Goal: Download file/media

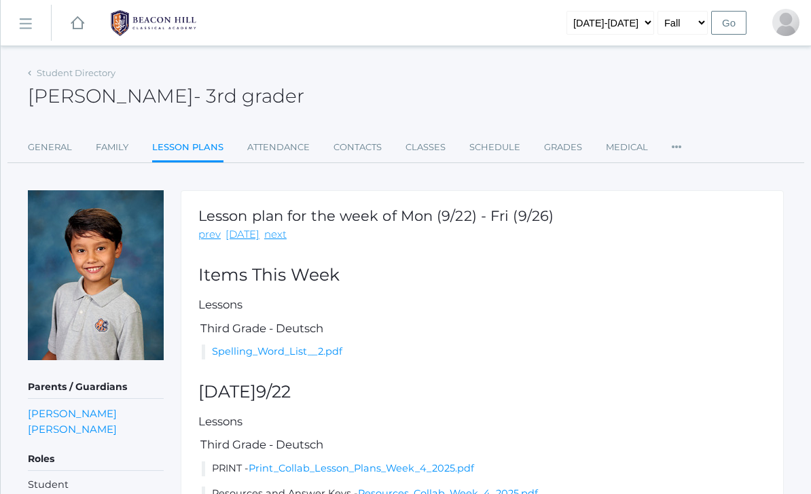
scroll to position [78, 0]
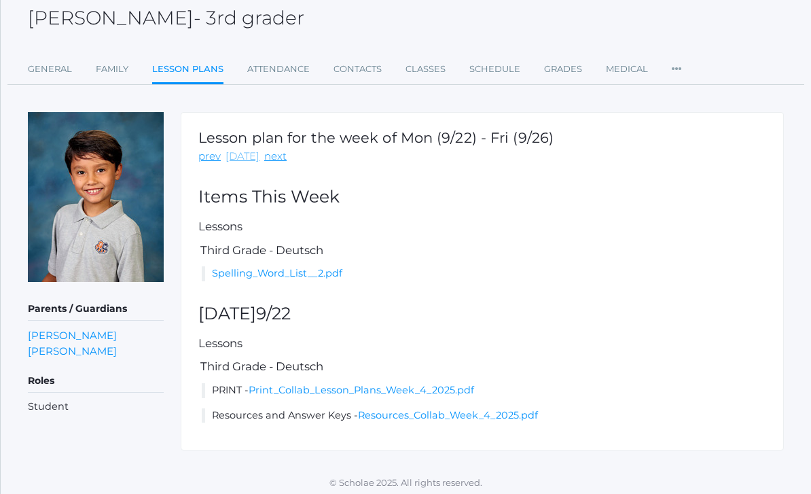
click at [239, 153] on link "[DATE]" at bounding box center [242, 157] width 34 height 16
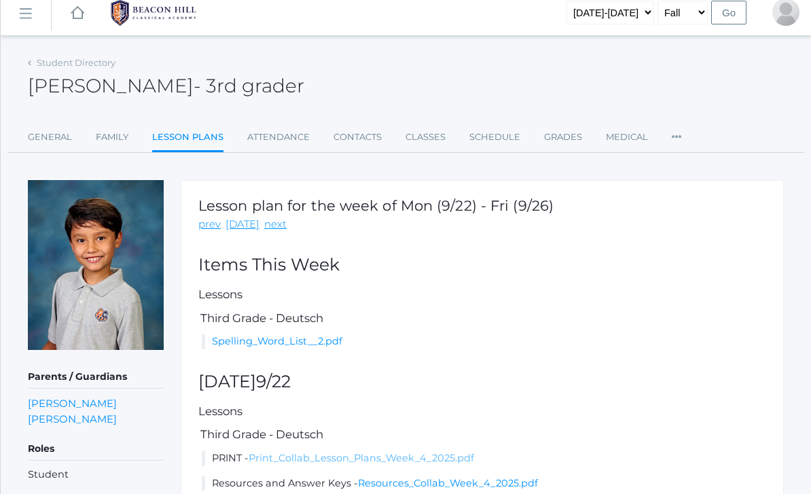
scroll to position [31, 0]
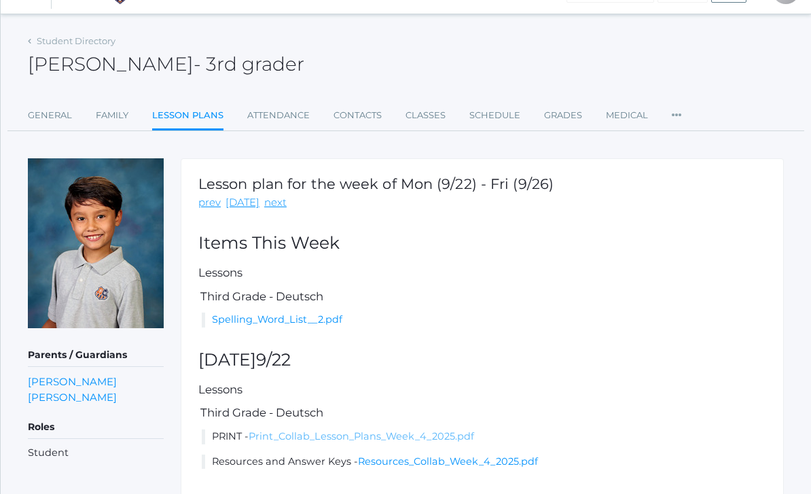
click at [436, 433] on link "Print_Collab_Lesson_Plans_Week_4_2025.pdf" at bounding box center [361, 437] width 225 height 12
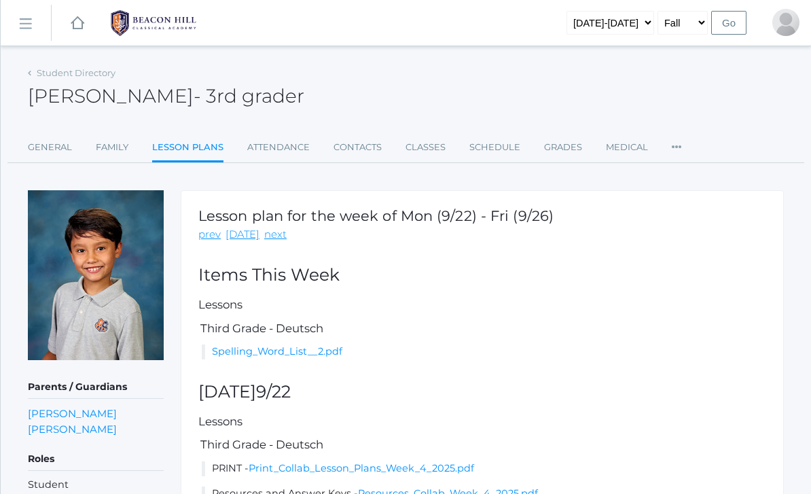
click at [160, 29] on img at bounding box center [154, 23] width 102 height 34
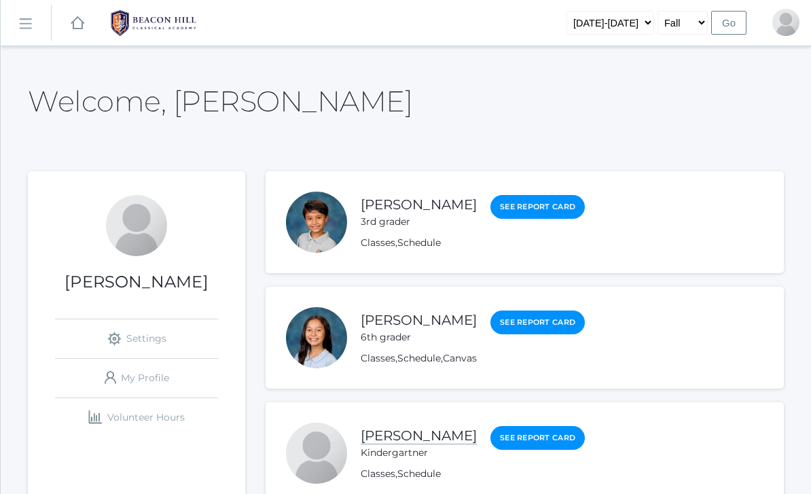
click at [401, 435] on link "[PERSON_NAME]" at bounding box center [419, 435] width 116 height 17
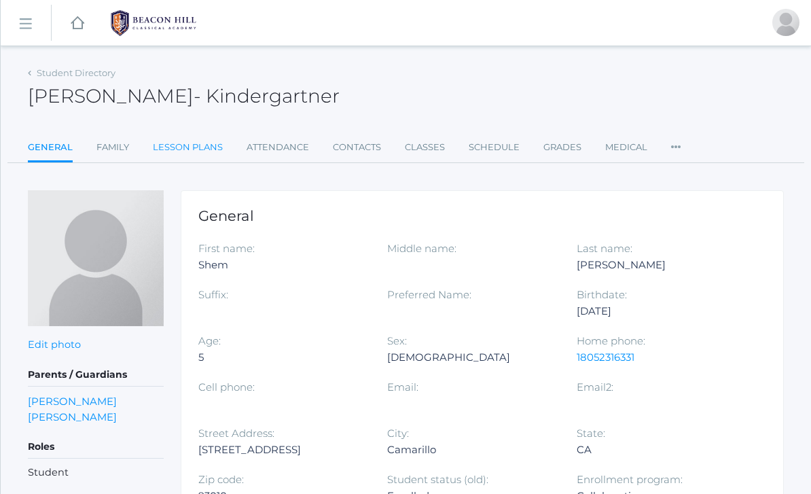
click at [191, 143] on link "Lesson Plans" at bounding box center [188, 147] width 70 height 27
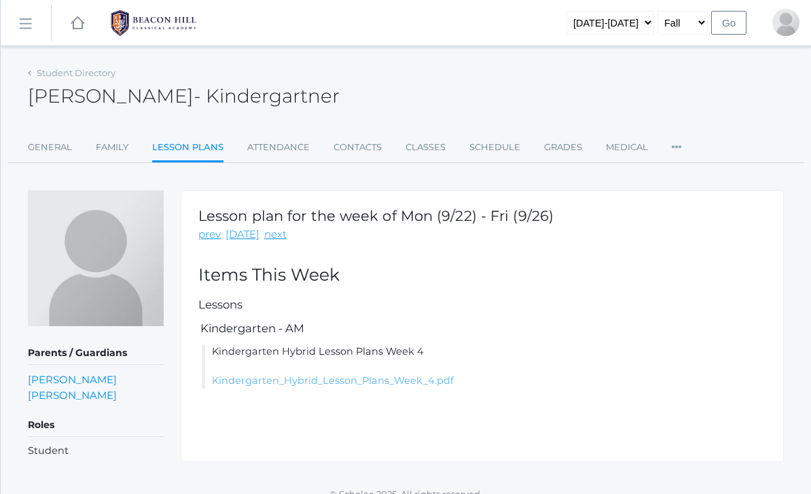
click at [239, 380] on link "Kindergarten_Hybrid_Lesson_Plans_Week_4.pdf" at bounding box center [333, 380] width 242 height 12
click at [177, 24] on img at bounding box center [154, 23] width 102 height 34
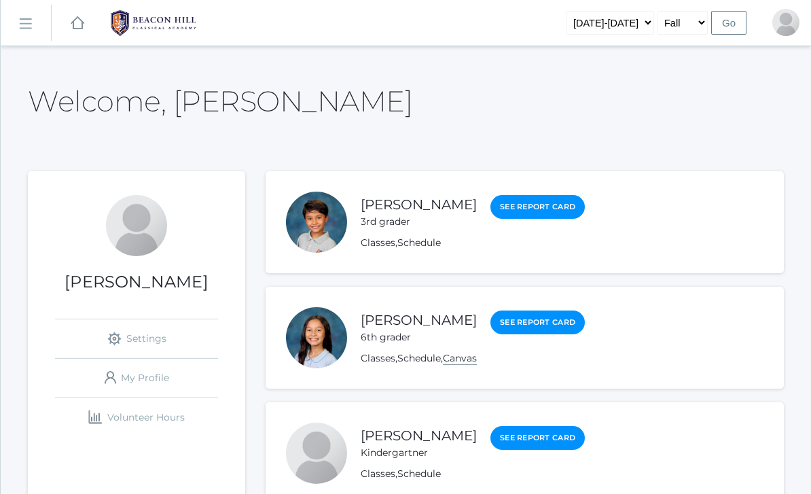
click at [468, 359] on link "Canvas" at bounding box center [460, 358] width 34 height 13
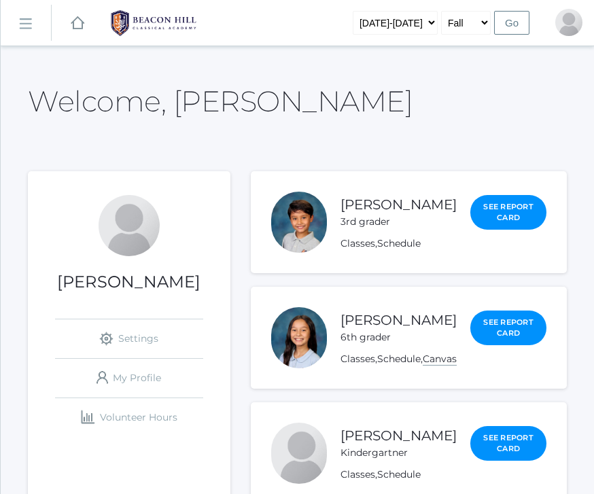
click at [456, 365] on link "Canvas" at bounding box center [439, 358] width 34 height 13
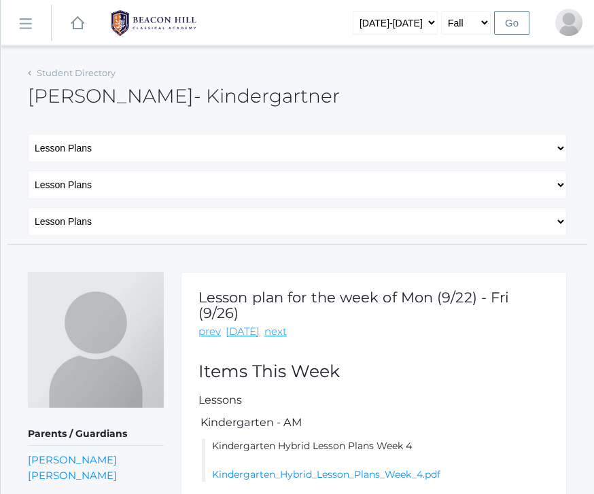
scroll to position [58, 0]
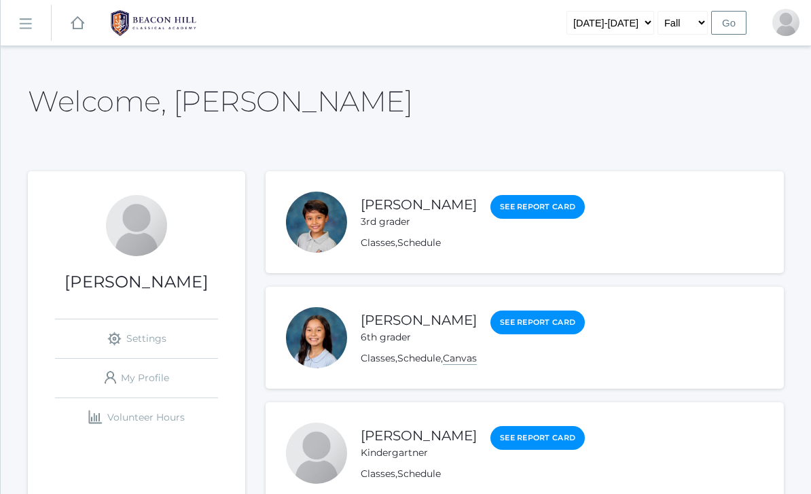
click at [475, 359] on link "Canvas" at bounding box center [460, 358] width 34 height 13
